Goal: Obtain resource: Download file/media

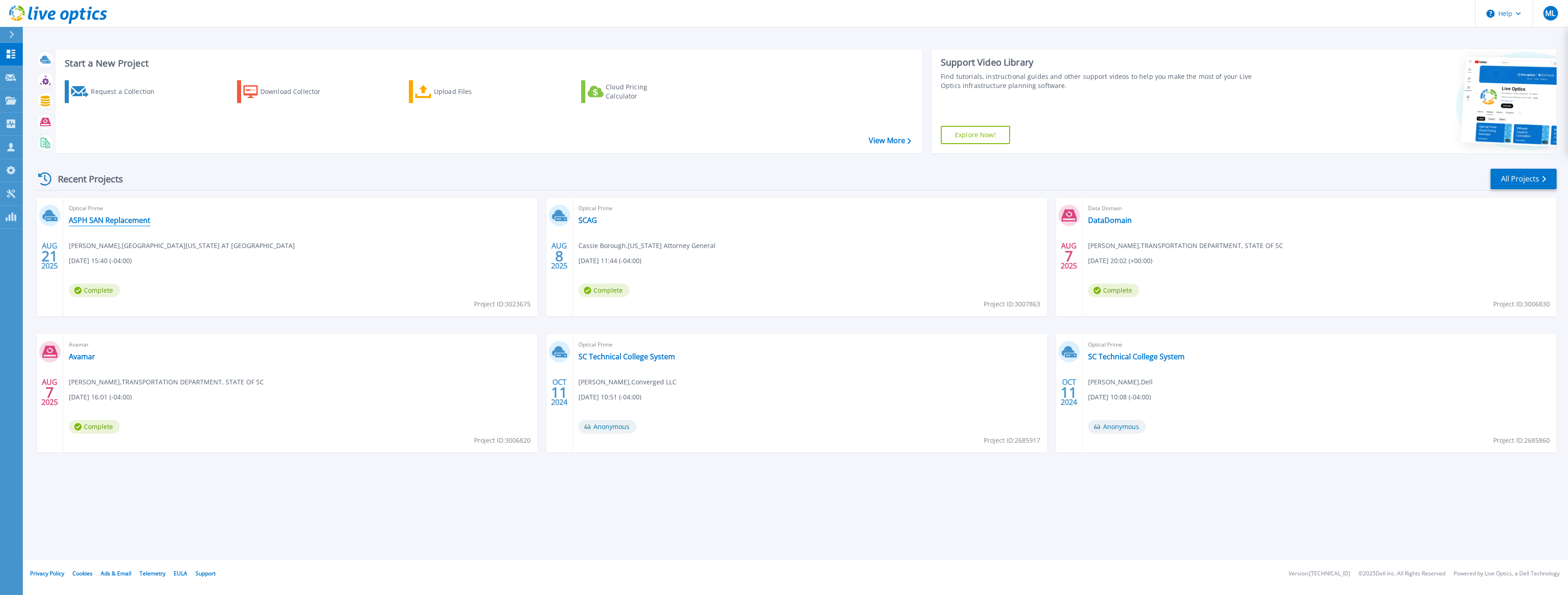
click at [110, 217] on link "ASPH SAN Replacement" at bounding box center [110, 220] width 81 height 9
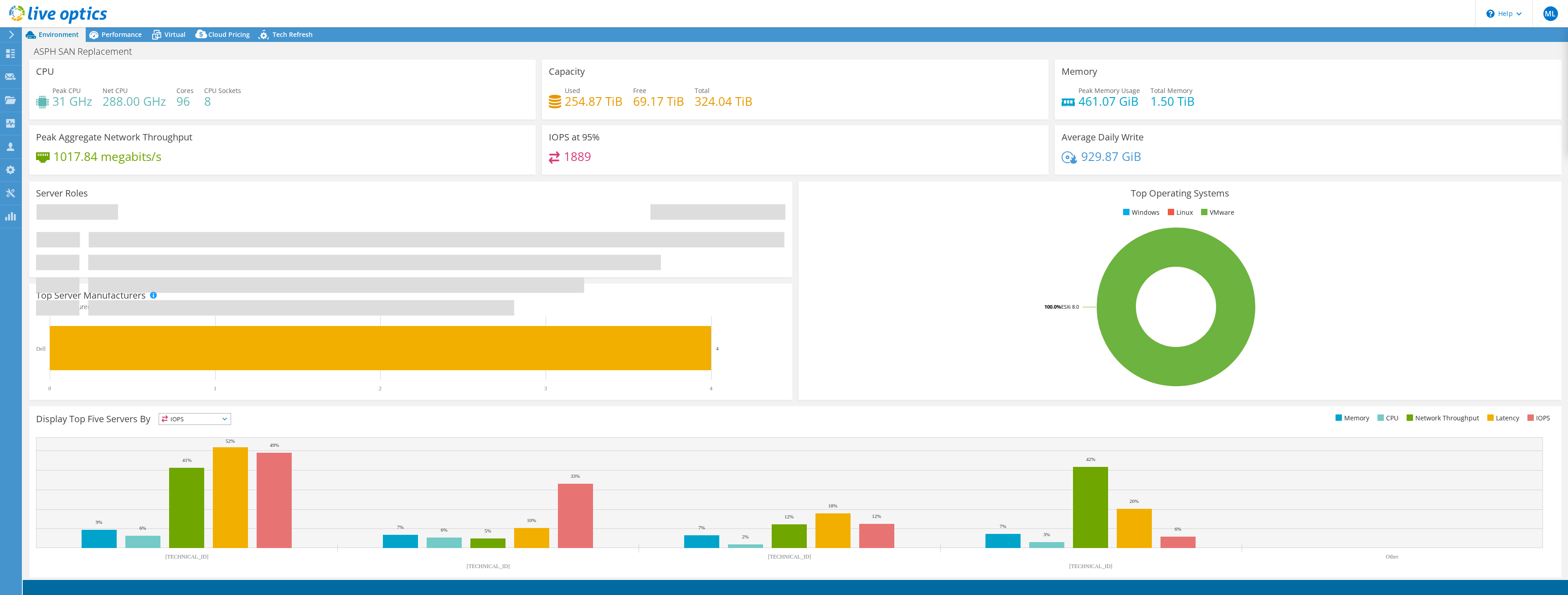
select select "USD"
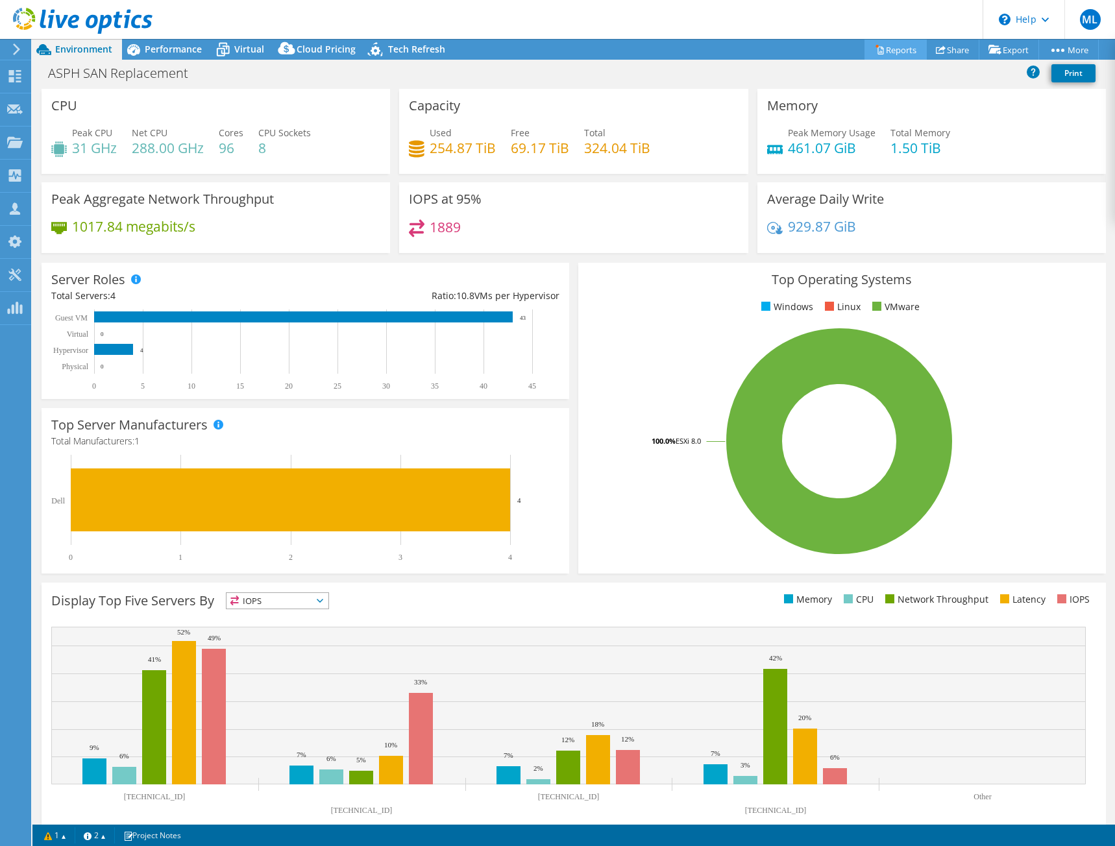
click at [891, 53] on link "Reports" at bounding box center [896, 50] width 62 height 20
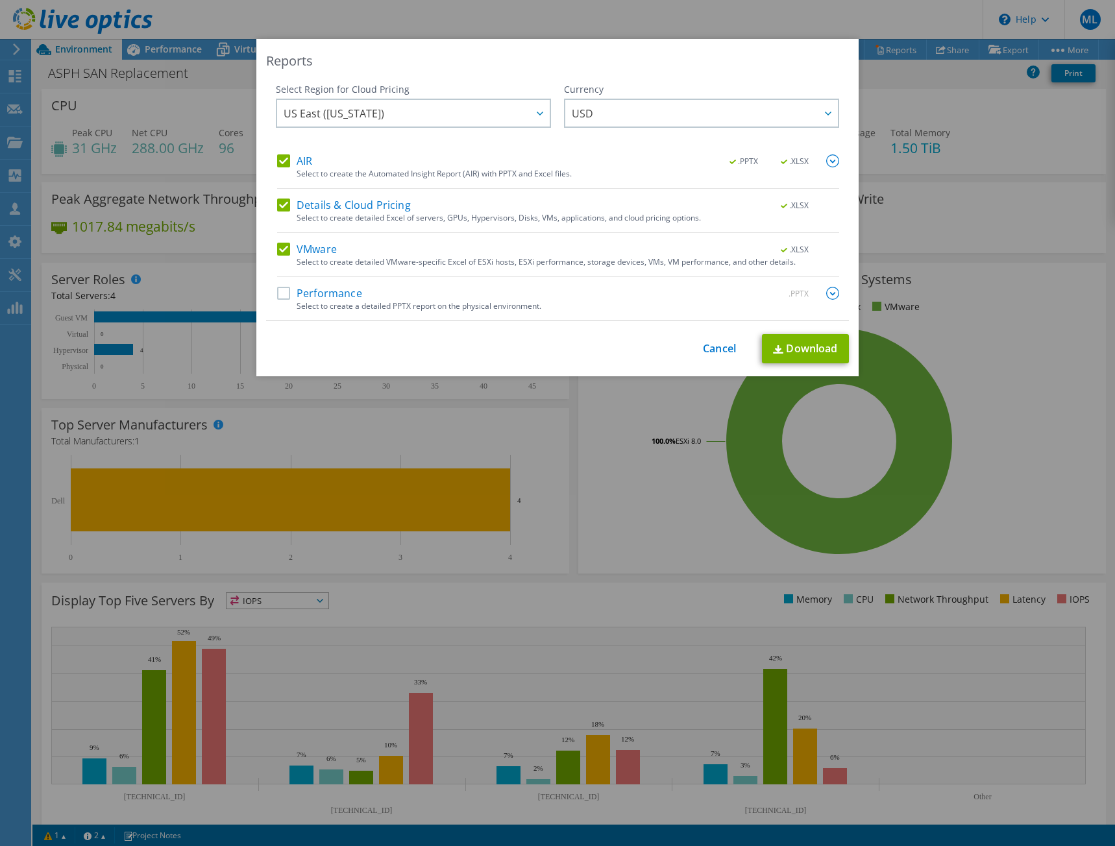
click at [321, 294] on label "Performance" at bounding box center [319, 293] width 85 height 13
click at [0, 0] on input "Performance" at bounding box center [0, 0] width 0 height 0
click at [785, 352] on link "Download" at bounding box center [805, 348] width 87 height 29
click at [597, 508] on div "Reports Select Region for Cloud Pricing Asia Pacific (Hong Kong) Asia Pacific (…" at bounding box center [557, 423] width 1115 height 769
